Goal: Transaction & Acquisition: Purchase product/service

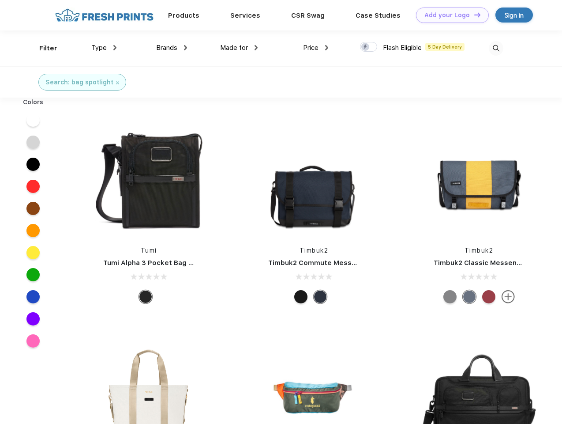
scroll to position [0, 0]
click at [449, 15] on link "Add your Logo Design Tool" at bounding box center [452, 15] width 73 height 15
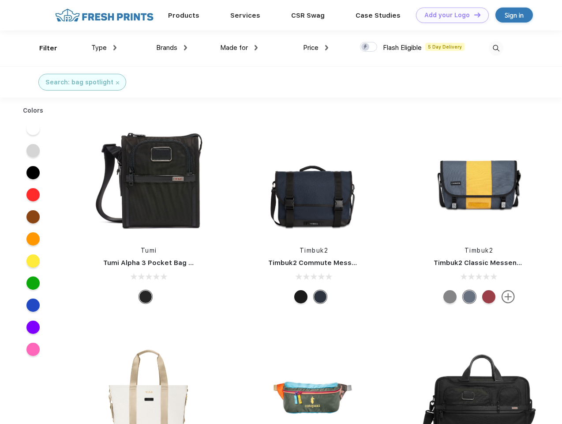
click at [0, 0] on div "Design Tool" at bounding box center [0, 0] width 0 height 0
click at [474, 15] on link "Add your Logo Design Tool" at bounding box center [452, 15] width 73 height 15
click at [42, 48] on div "Filter" at bounding box center [48, 48] width 18 height 10
click at [104, 48] on span "Type" at bounding box center [98, 48] width 15 height 8
click at [172, 48] on span "Brands" at bounding box center [166, 48] width 21 height 8
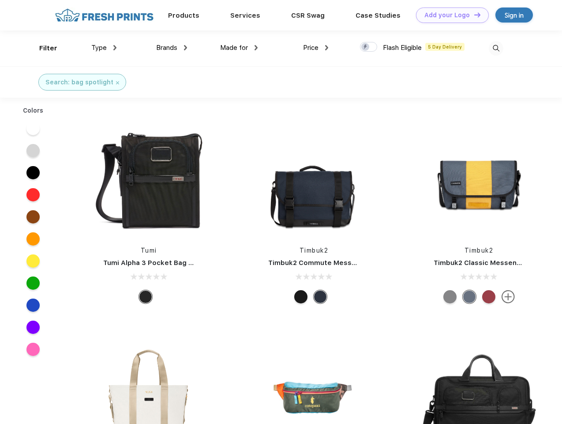
click at [239, 48] on span "Made for" at bounding box center [234, 48] width 28 height 8
click at [316, 48] on span "Price" at bounding box center [310, 48] width 15 height 8
click at [369, 47] on div at bounding box center [368, 47] width 17 height 10
click at [366, 47] on input "checkbox" at bounding box center [363, 45] width 6 height 6
click at [496, 48] on img at bounding box center [496, 48] width 15 height 15
